Goal: Navigation & Orientation: Find specific page/section

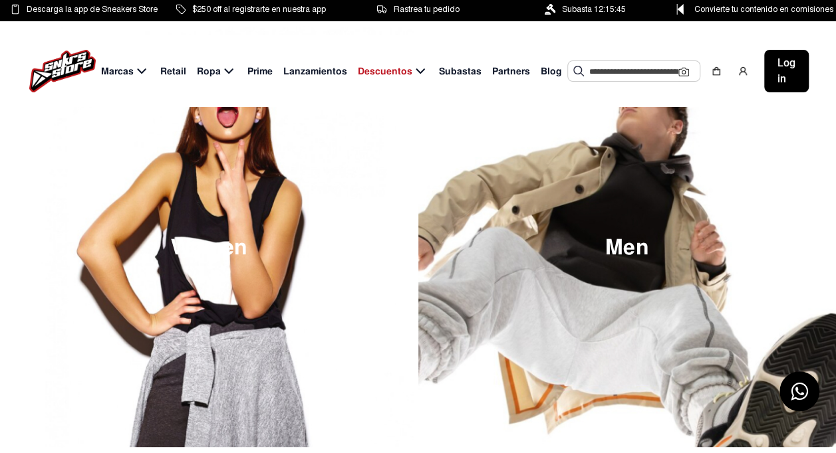
click at [170, 70] on span "Retail" at bounding box center [173, 71] width 26 height 14
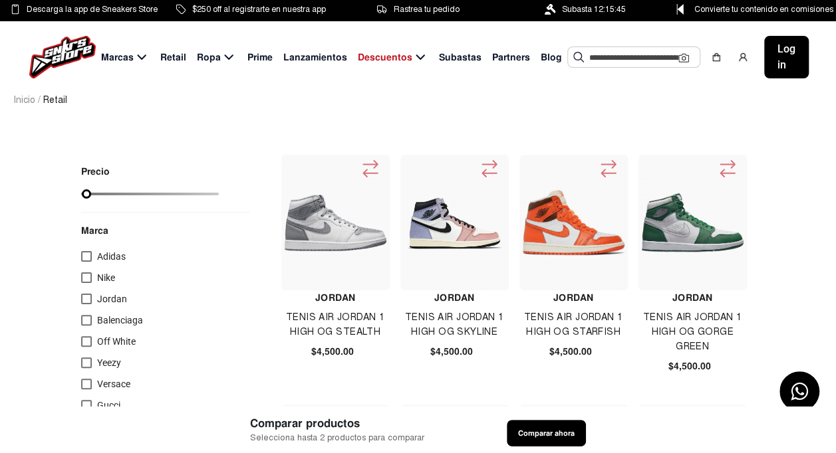
click at [84, 280] on div at bounding box center [86, 278] width 11 height 11
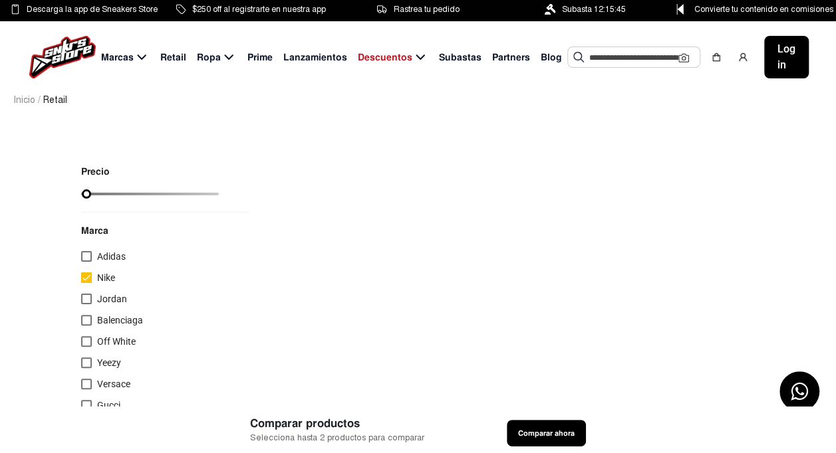
click at [89, 251] on div at bounding box center [86, 256] width 11 height 11
click at [88, 275] on div at bounding box center [86, 278] width 11 height 11
click at [90, 254] on div at bounding box center [86, 256] width 11 height 11
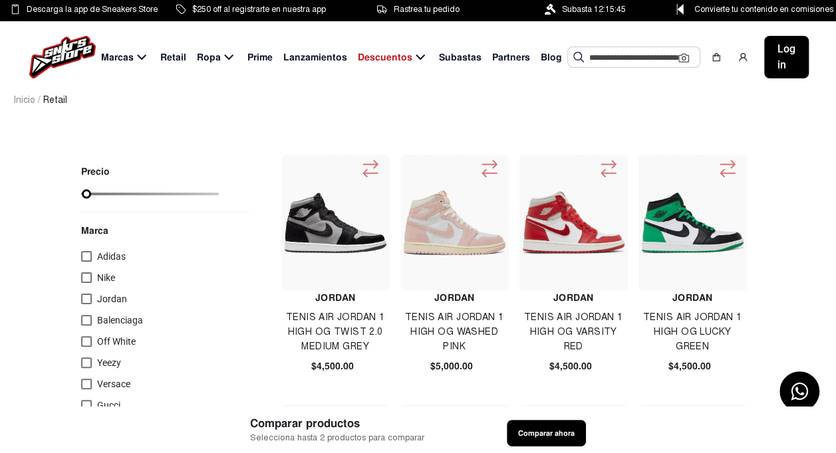
click at [88, 275] on div at bounding box center [86, 278] width 11 height 11
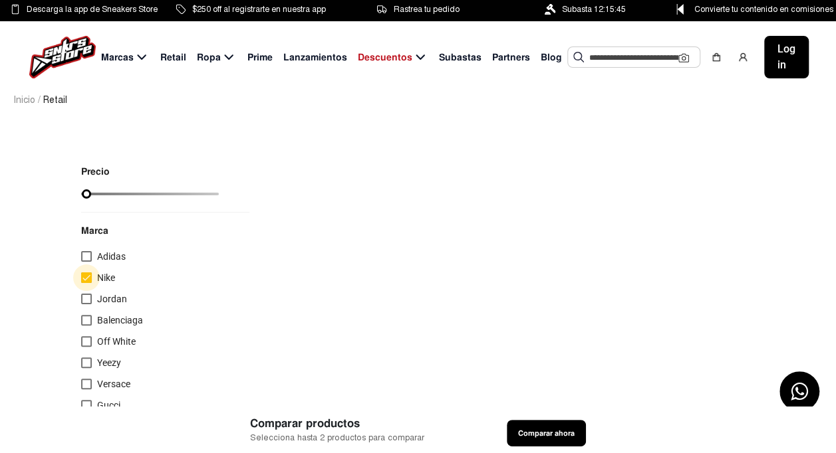
click at [85, 276] on div at bounding box center [86, 278] width 11 height 11
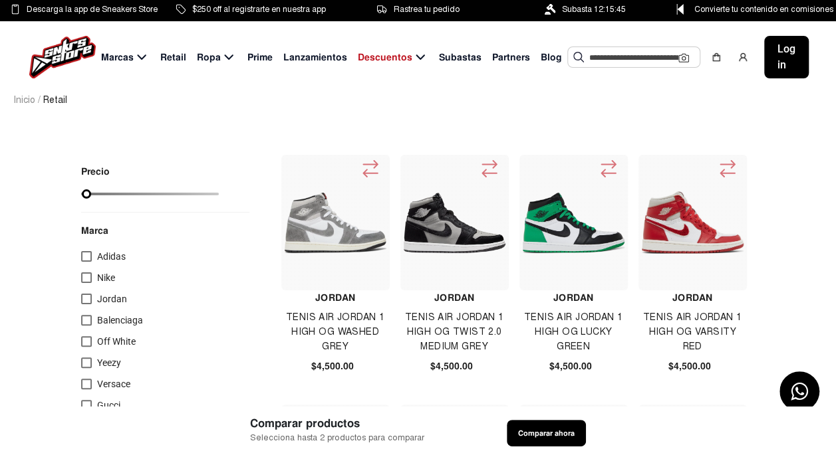
click at [606, 231] on img at bounding box center [574, 223] width 102 height 61
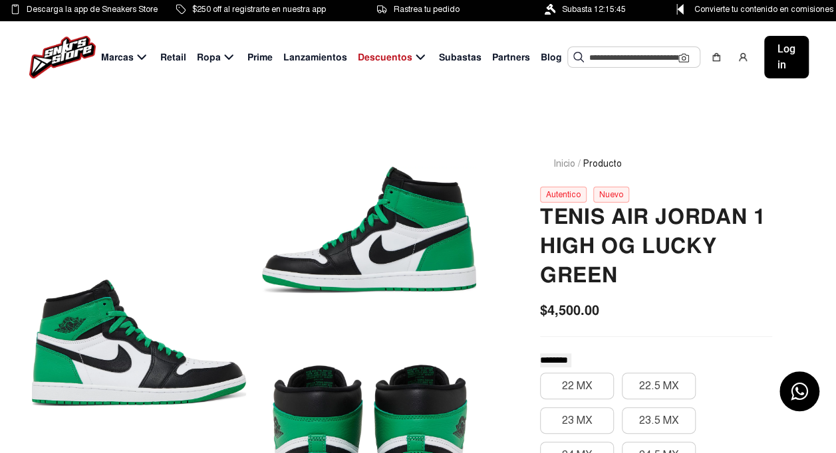
click at [455, 57] on span "Subastas" at bounding box center [460, 58] width 43 height 14
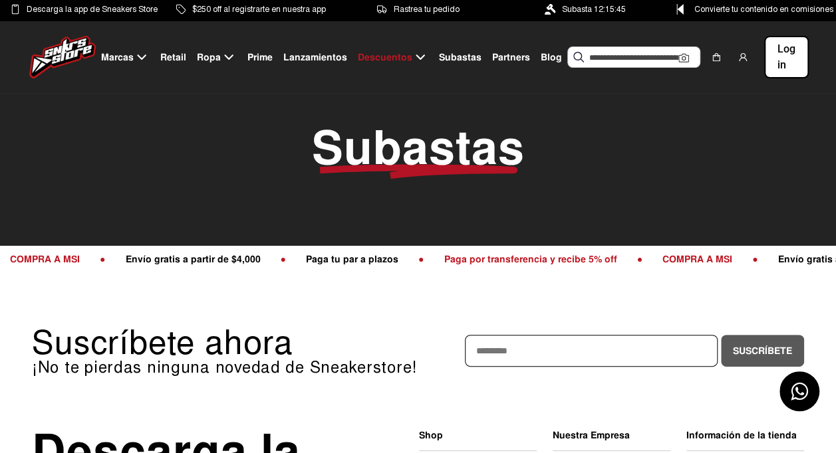
click at [173, 57] on span "Retail" at bounding box center [173, 58] width 26 height 14
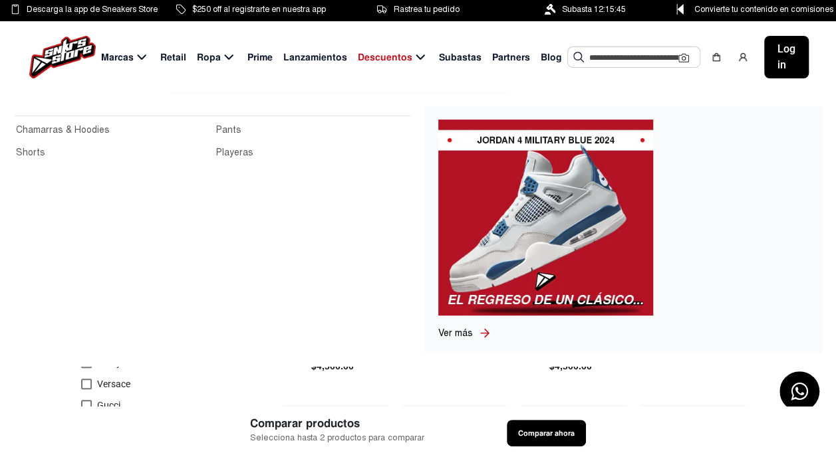
click at [215, 55] on span "Ropa" at bounding box center [209, 58] width 24 height 14
click at [225, 53] on icon at bounding box center [229, 57] width 16 height 17
click at [176, 66] on div "Marcas Retail Ropa Prime Lanzamientos Descuentos Subastas Partners Blog Sugeren…" at bounding box center [418, 57] width 836 height 72
